Goal: Information Seeking & Learning: Check status

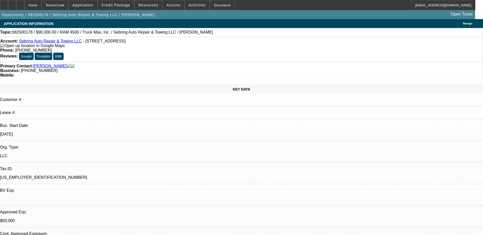
select select "0"
select select "2"
select select "0.1"
select select "0"
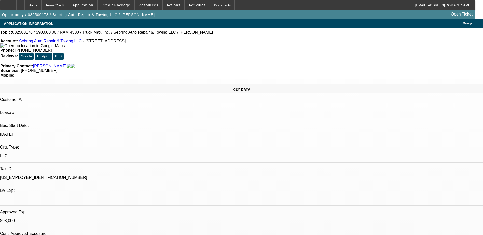
select select "0.1"
select select "0"
select select "2"
select select "0"
select select "0.1"
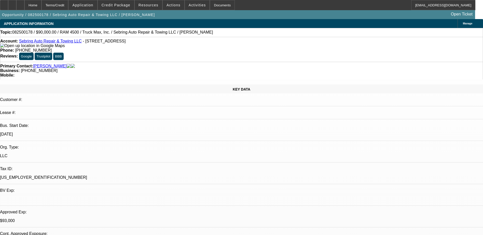
select select "0"
select select "1"
select select "2"
select select "4"
select select "1"
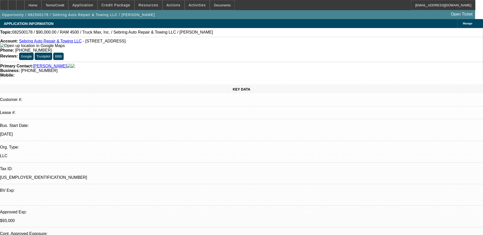
select select "2"
select select "4"
select select "1"
select select "2"
select select "6"
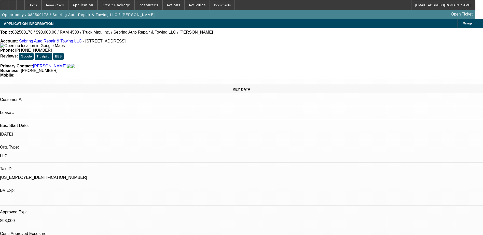
select select "1"
select select "2"
select select "6"
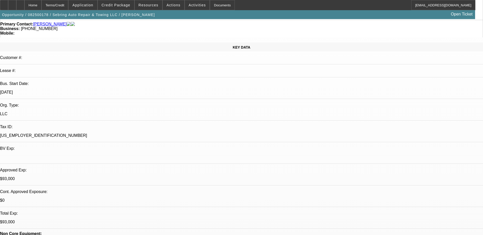
scroll to position [153, 0]
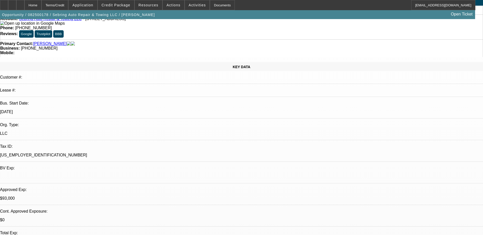
scroll to position [0, 0]
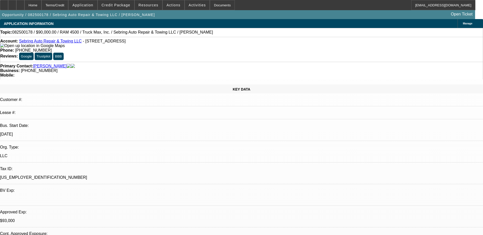
drag, startPoint x: 385, startPoint y: 78, endPoint x: 385, endPoint y: 75, distance: 3.1
drag, startPoint x: 384, startPoint y: 69, endPoint x: 354, endPoint y: 56, distance: 32.3
